Goal: Information Seeking & Learning: Learn about a topic

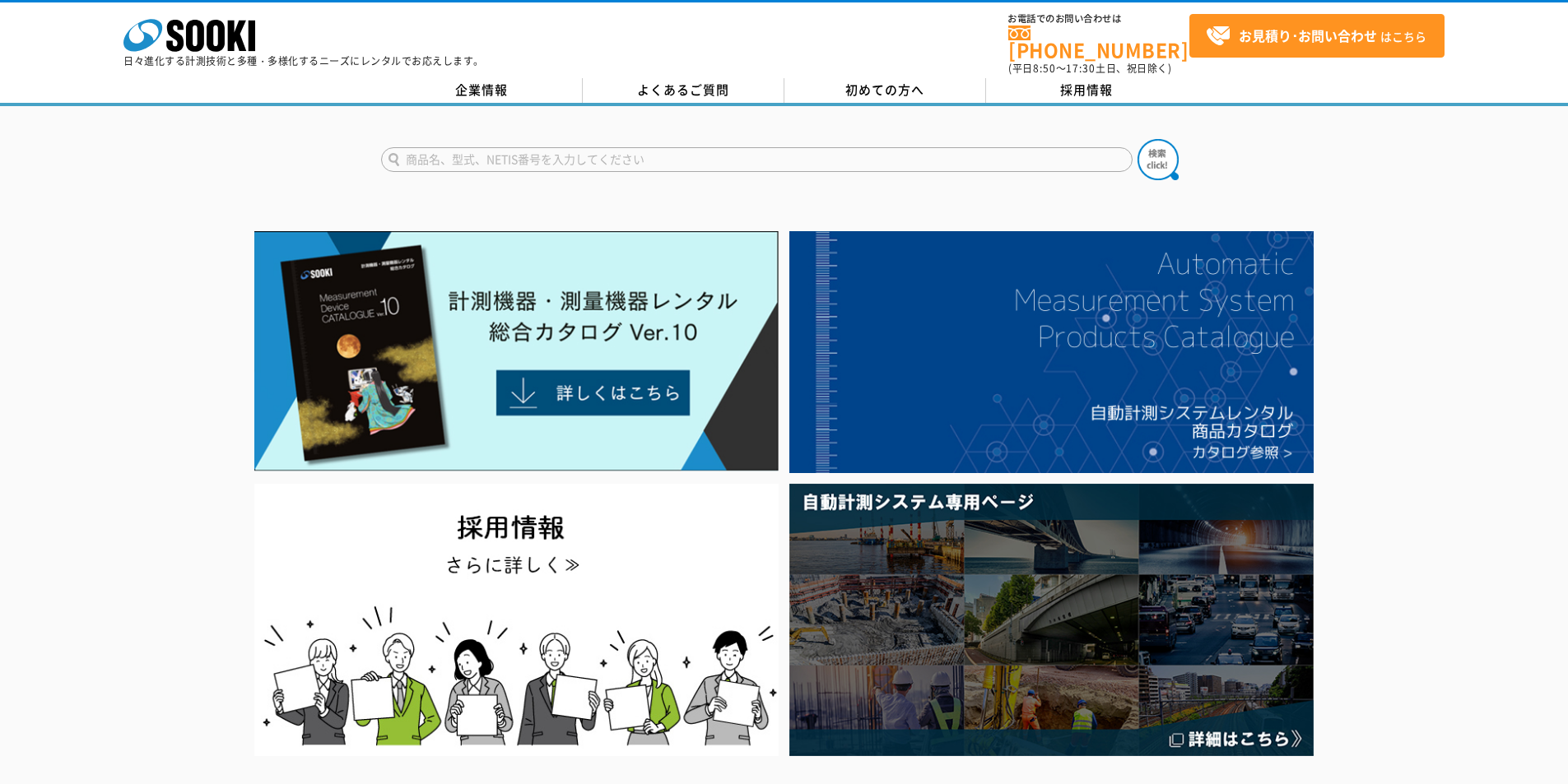
click at [776, 163] on form at bounding box center [784, 161] width 807 height 46
click at [775, 148] on input "text" at bounding box center [757, 160] width 752 height 25
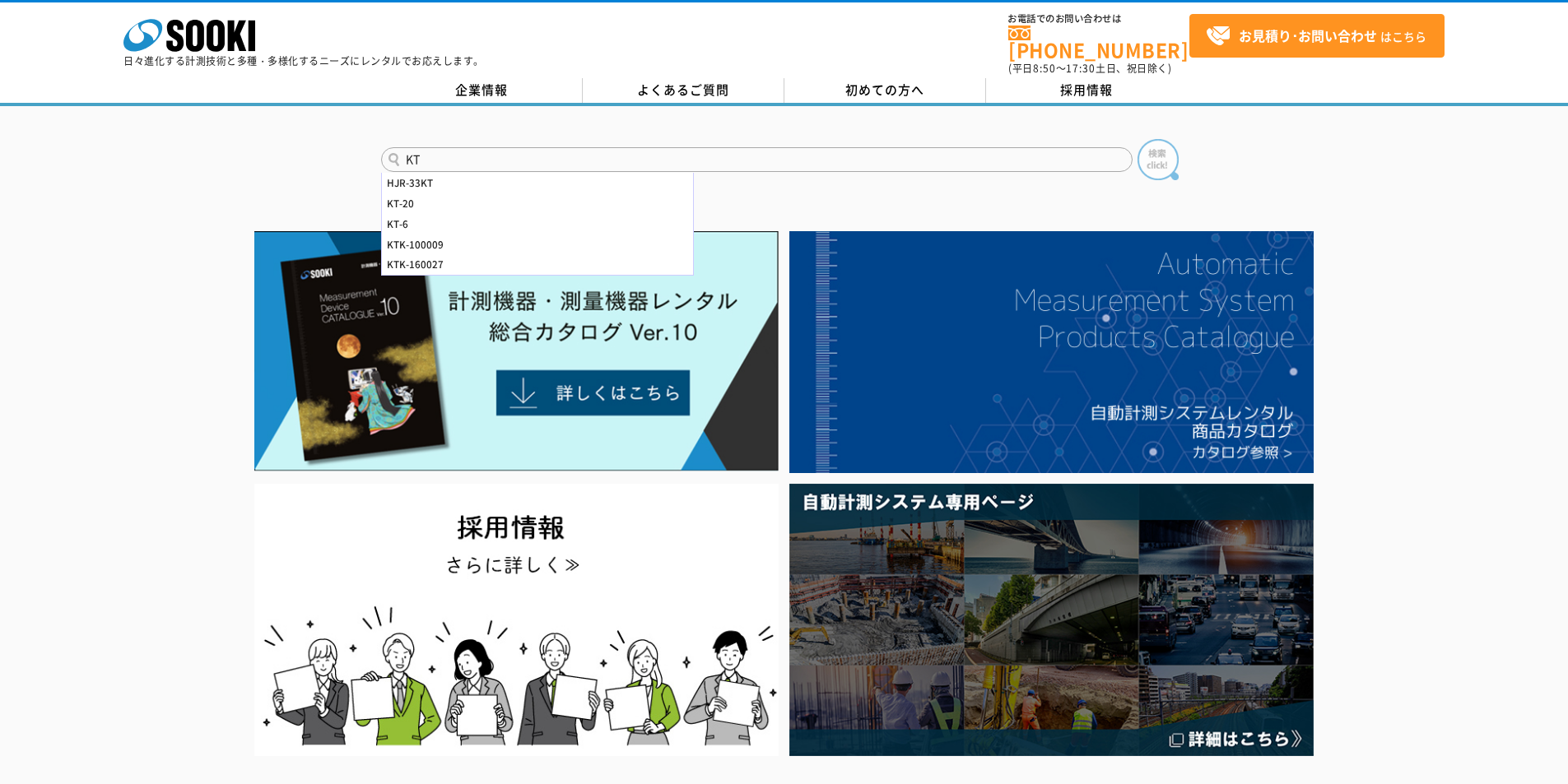
type input "KT"
click at [1171, 153] on img at bounding box center [1159, 160] width 41 height 41
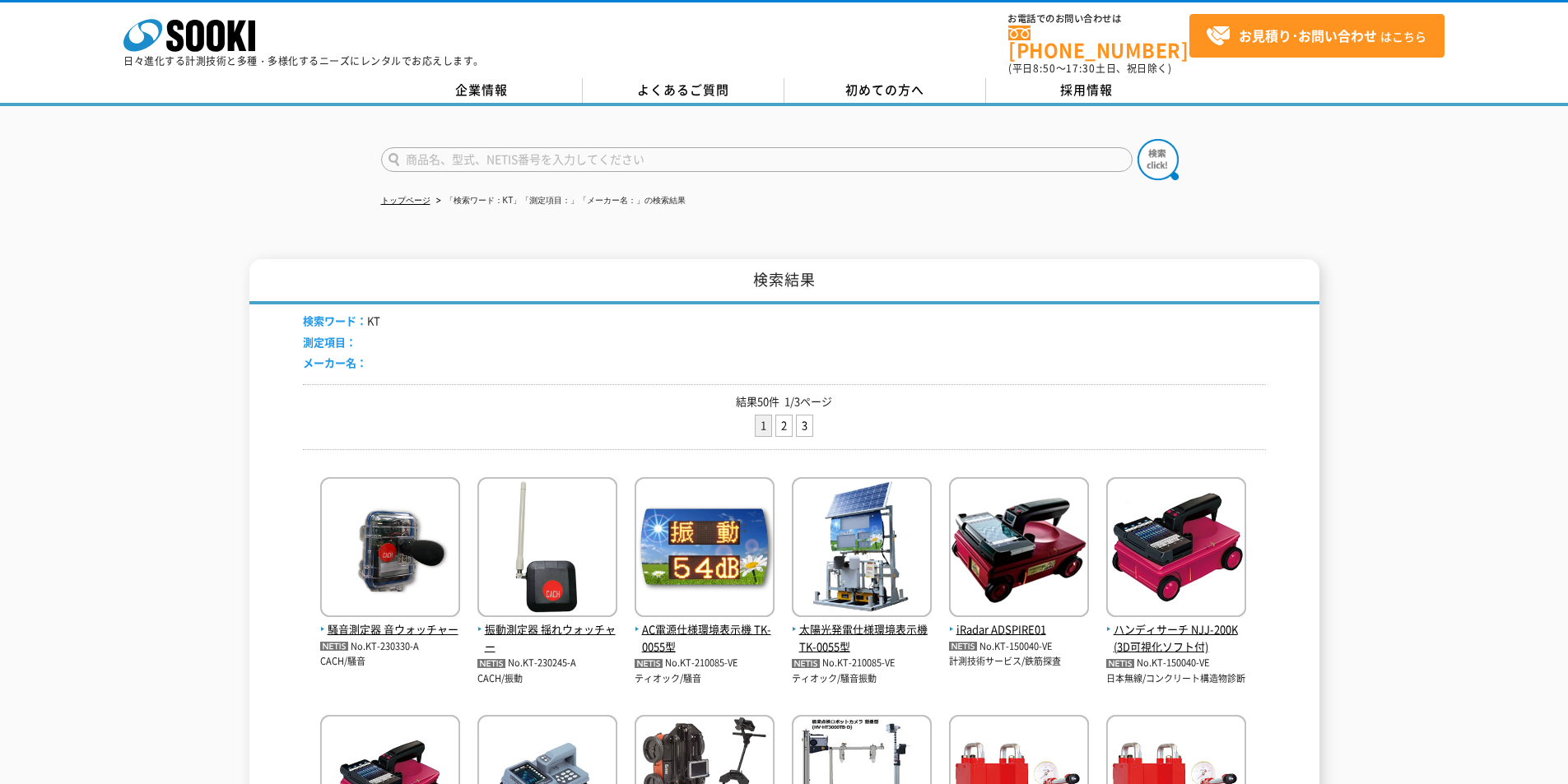
click at [745, 148] on input "text" at bounding box center [757, 160] width 752 height 25
type input "プッシュ"
click at [1151, 148] on img at bounding box center [1159, 160] width 41 height 41
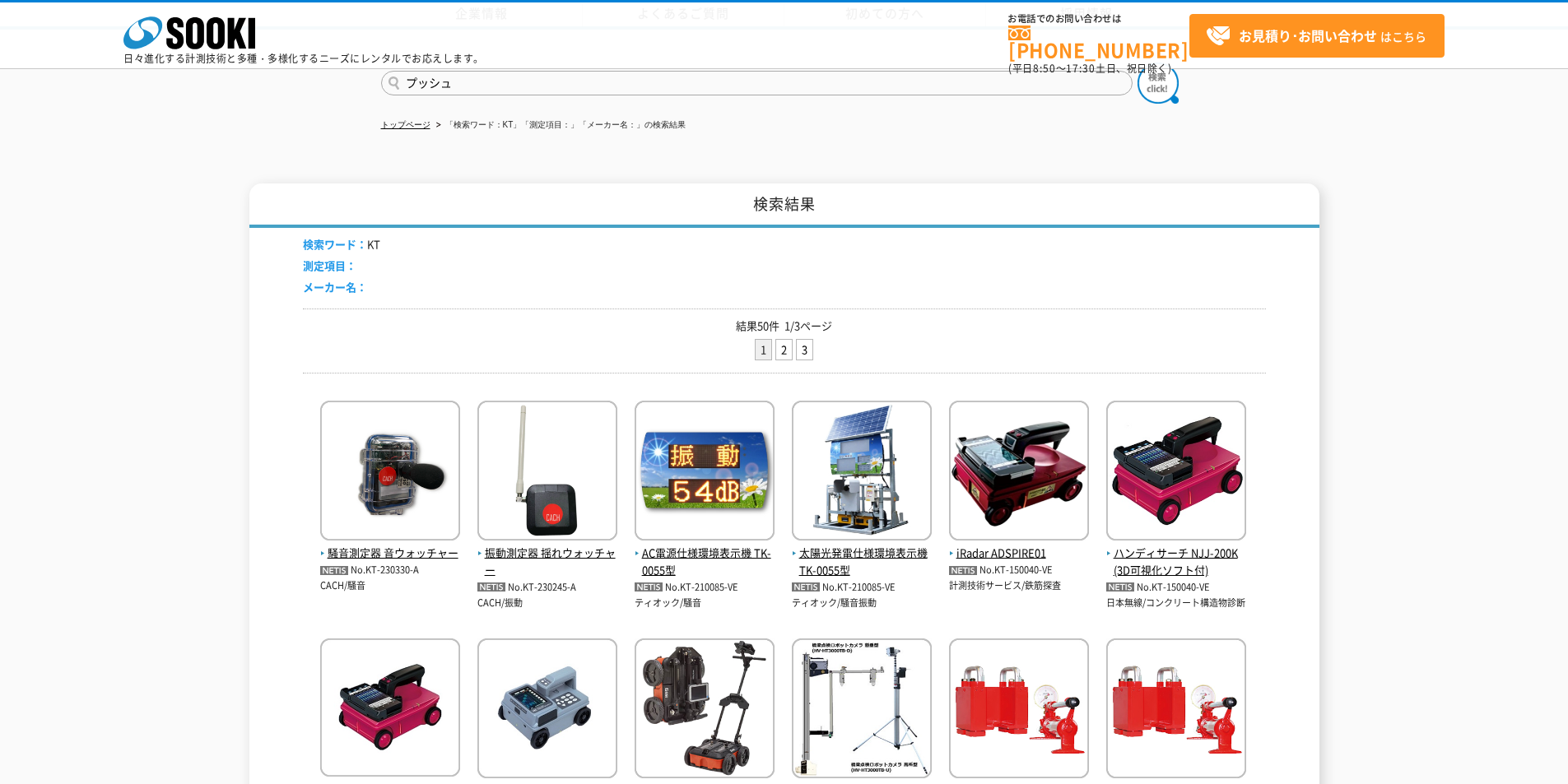
scroll to position [548, 0]
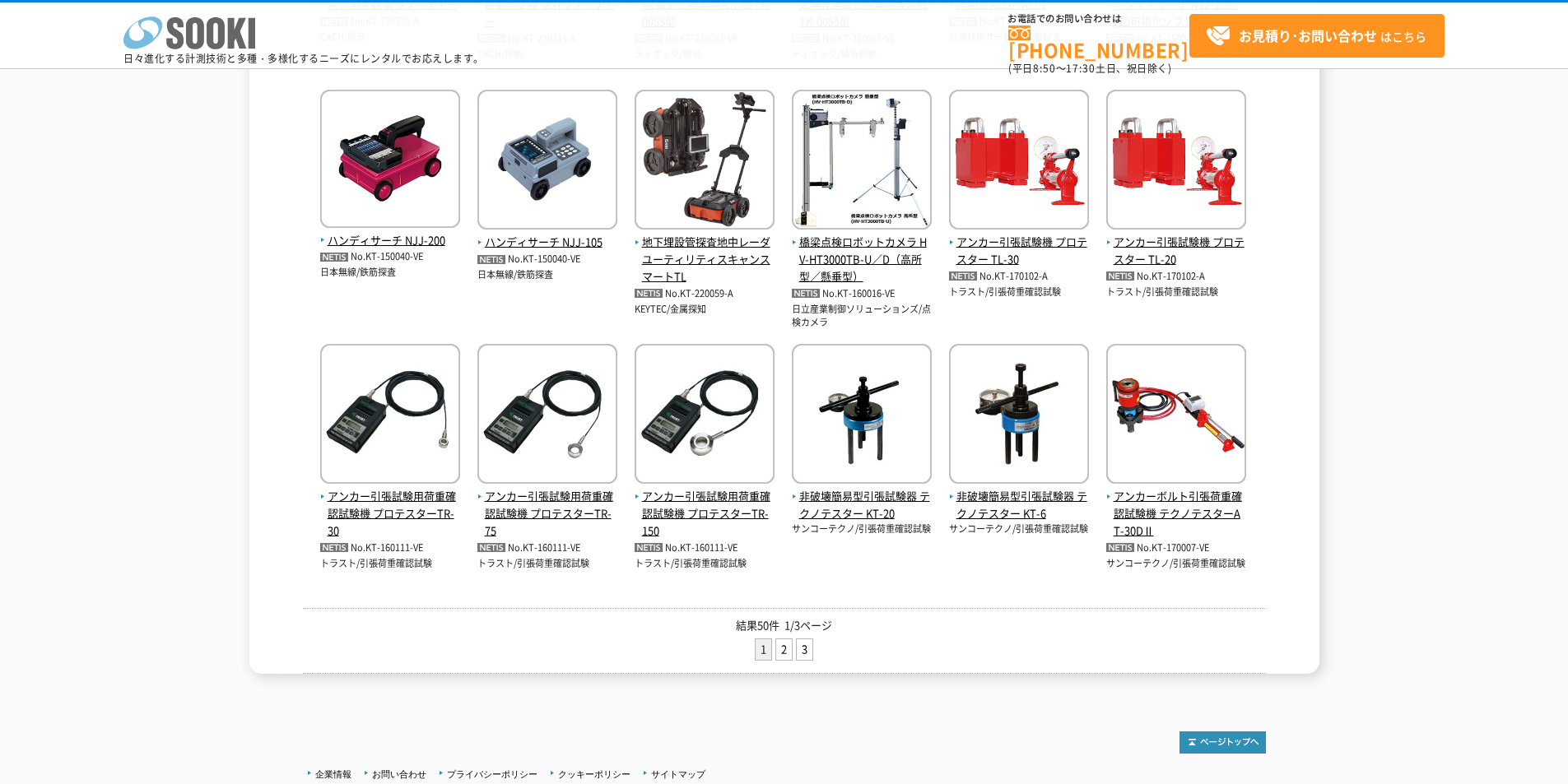
click at [236, 41] on icon "株式会社 ソーキ" at bounding box center [189, 33] width 131 height 33
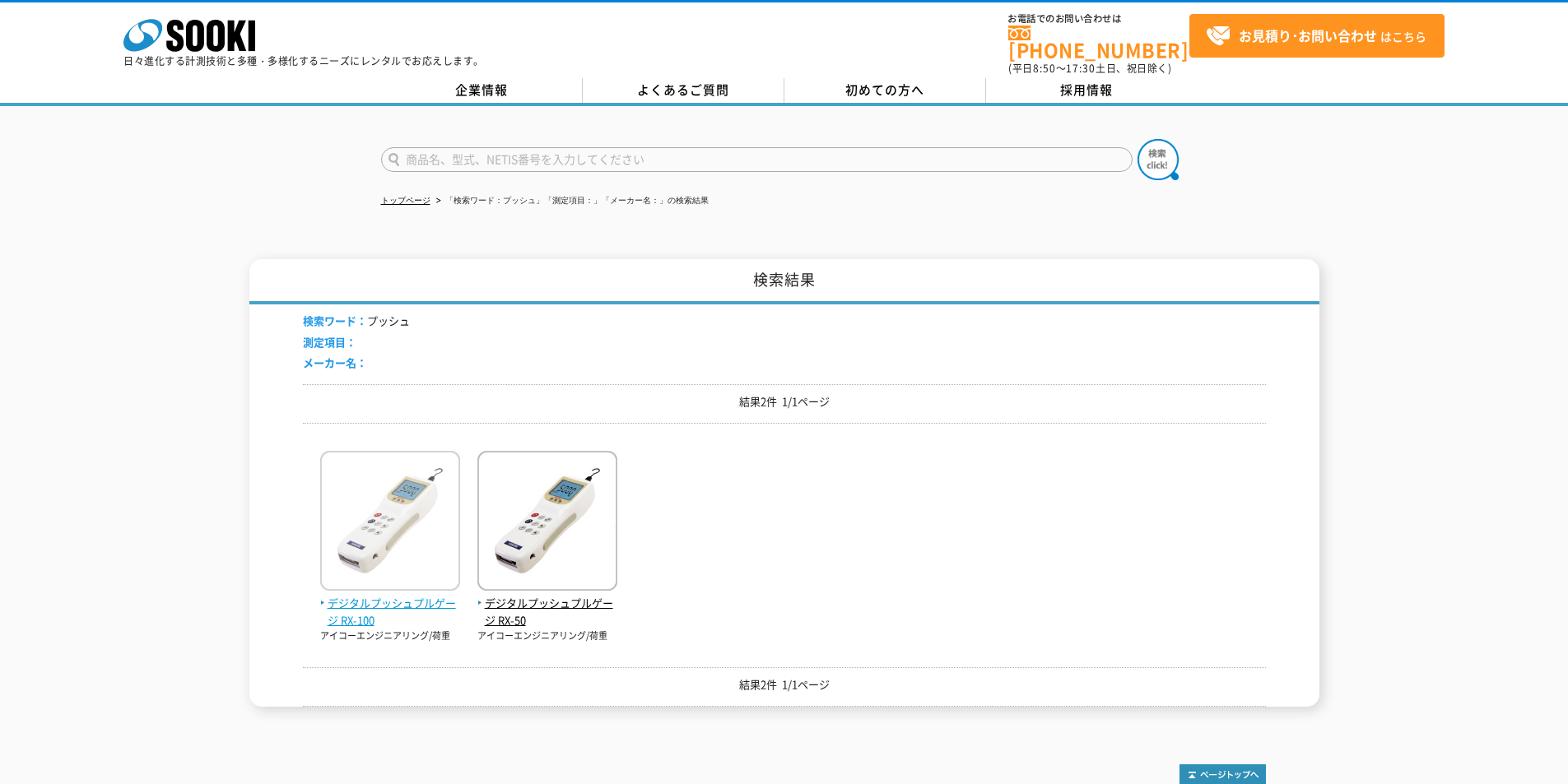
click at [390, 595] on span "デジタルプッシュプルゲージ RX-100" at bounding box center [390, 612] width 140 height 35
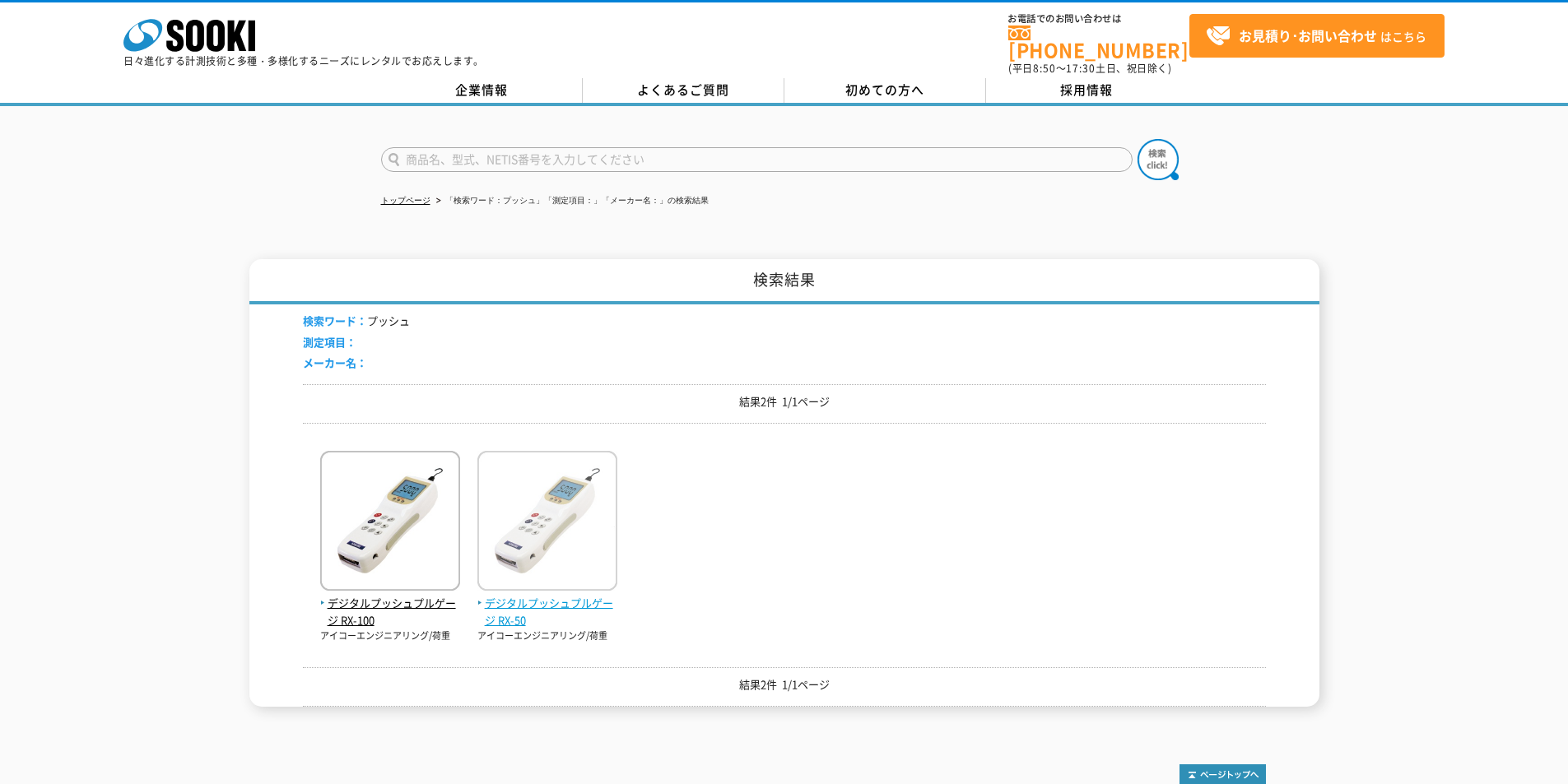
click at [534, 595] on span "デジタルプッシュプルゲージ RX-50" at bounding box center [548, 612] width 140 height 35
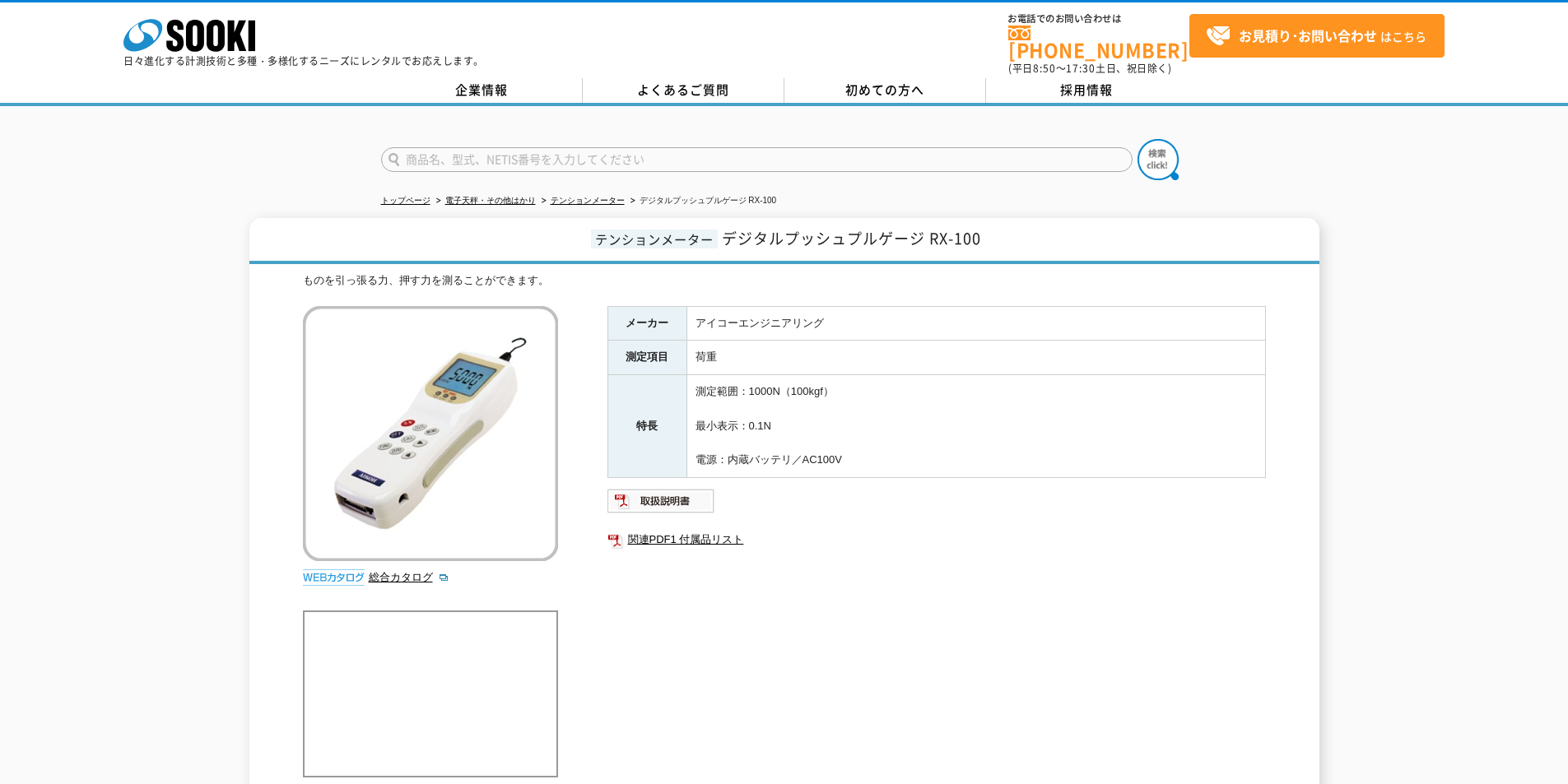
drag, startPoint x: 956, startPoint y: 548, endPoint x: 965, endPoint y: 544, distance: 9.8
